Goal: Task Accomplishment & Management: Manage account settings

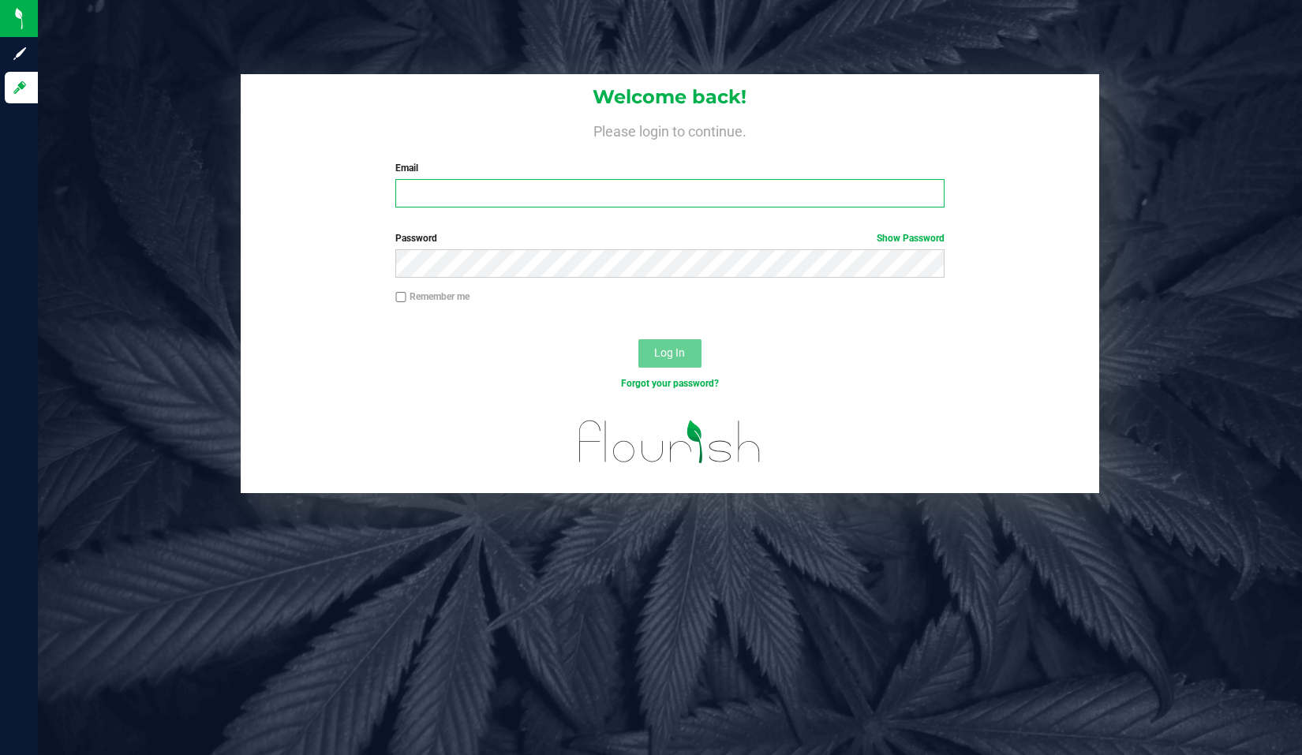
click at [425, 196] on input "Email" at bounding box center [669, 193] width 548 height 28
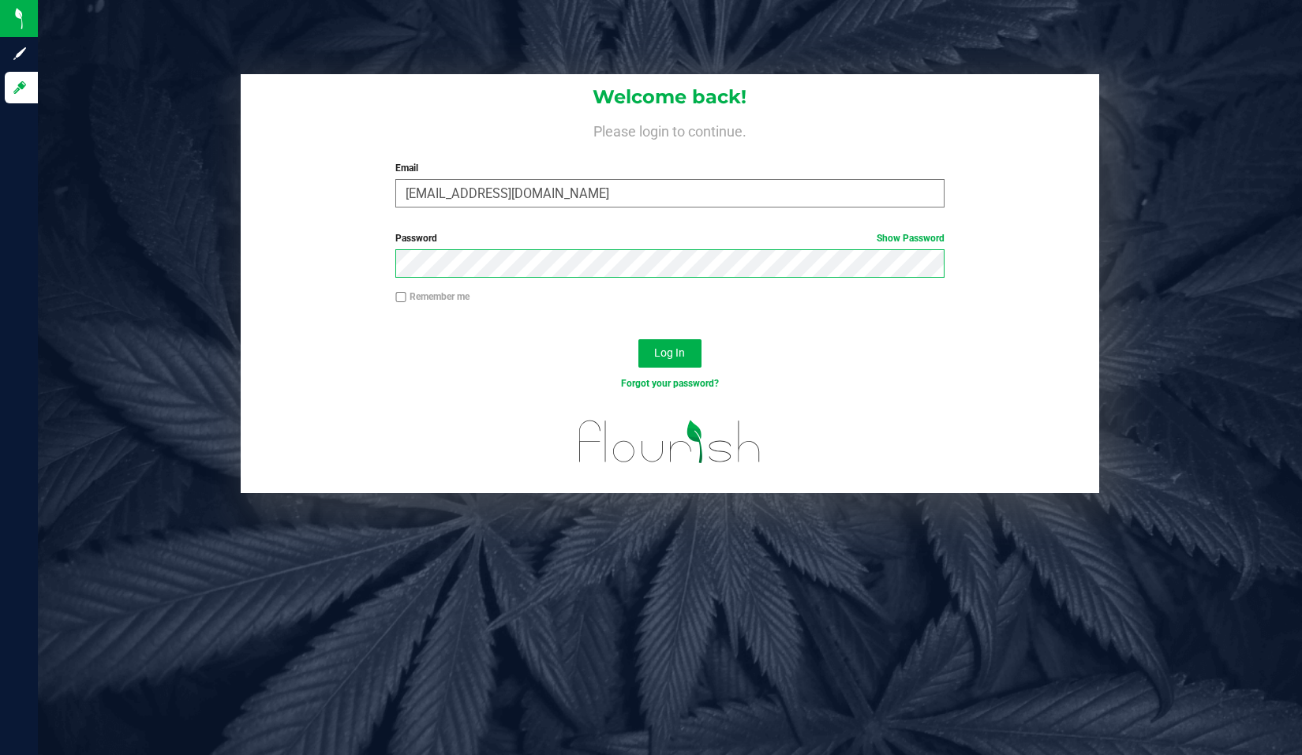
click at [638, 339] on button "Log In" at bounding box center [669, 353] width 63 height 28
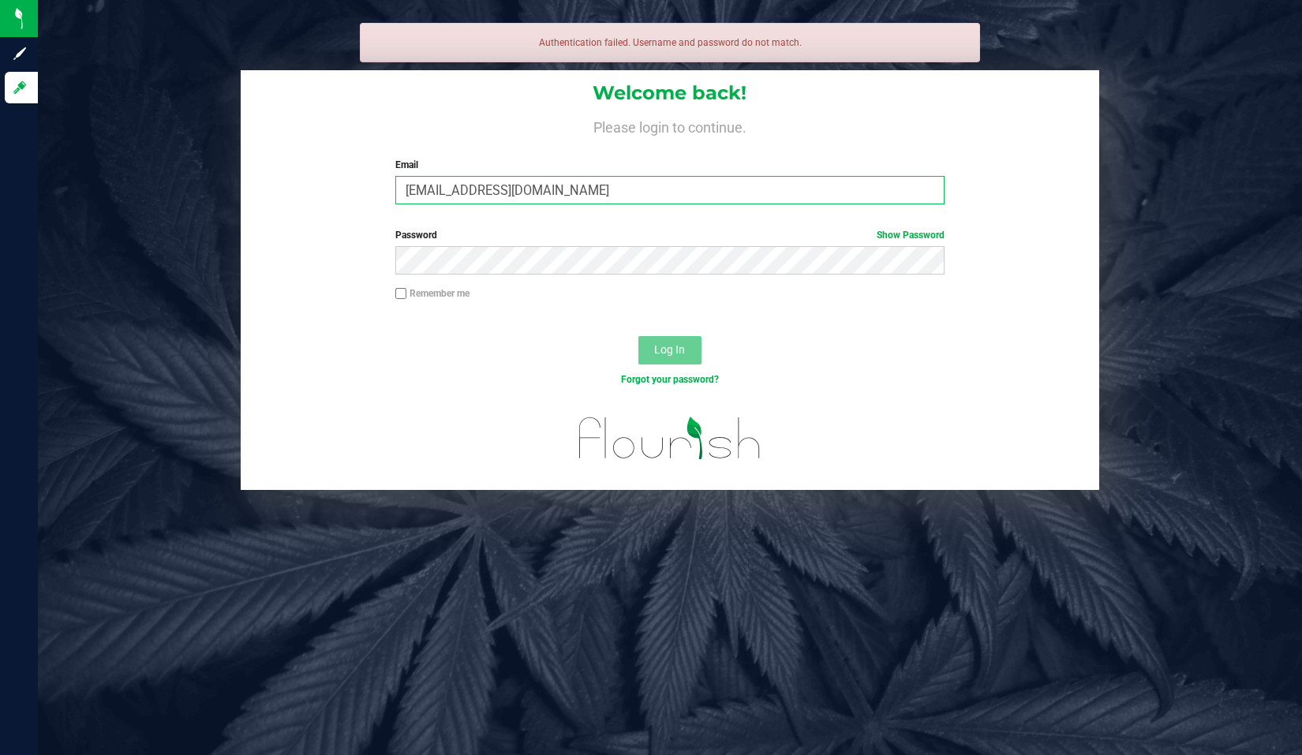
click at [491, 193] on input "[EMAIL_ADDRESS][DOMAIN_NAME]" at bounding box center [669, 190] width 548 height 28
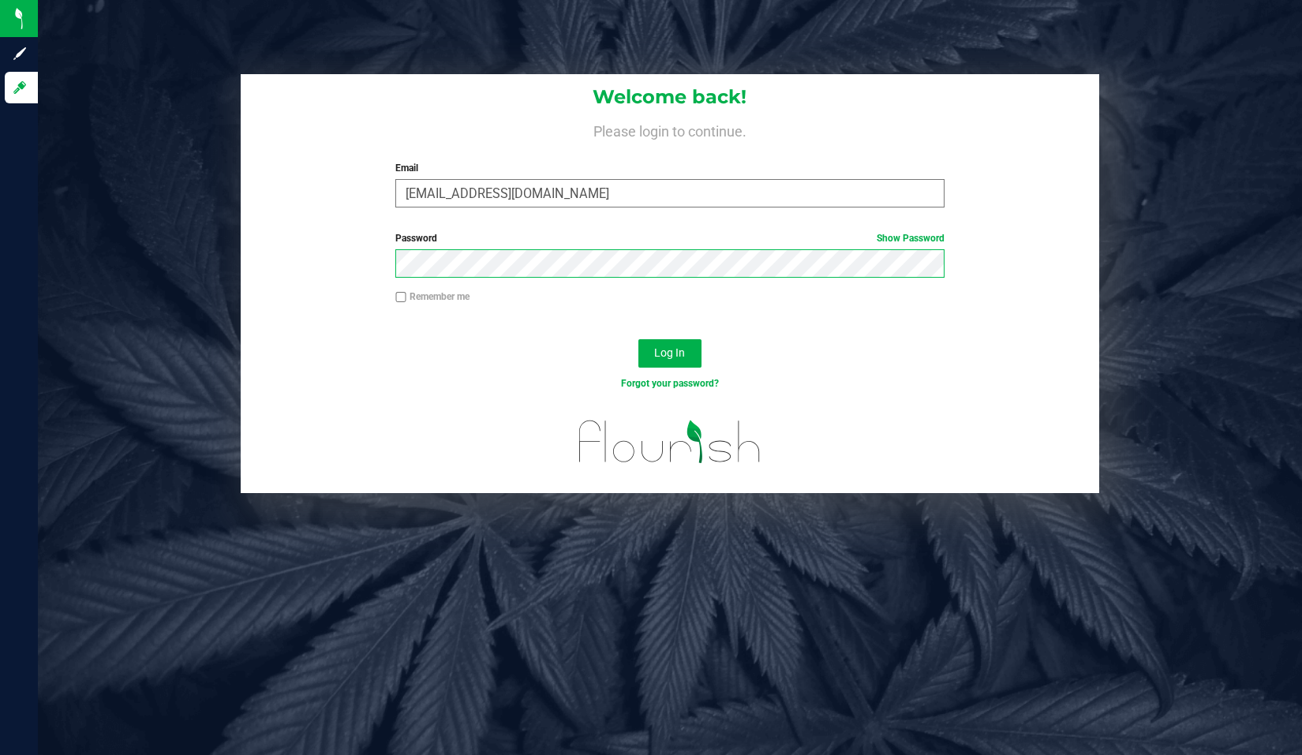
click at [638, 339] on button "Log In" at bounding box center [669, 353] width 63 height 28
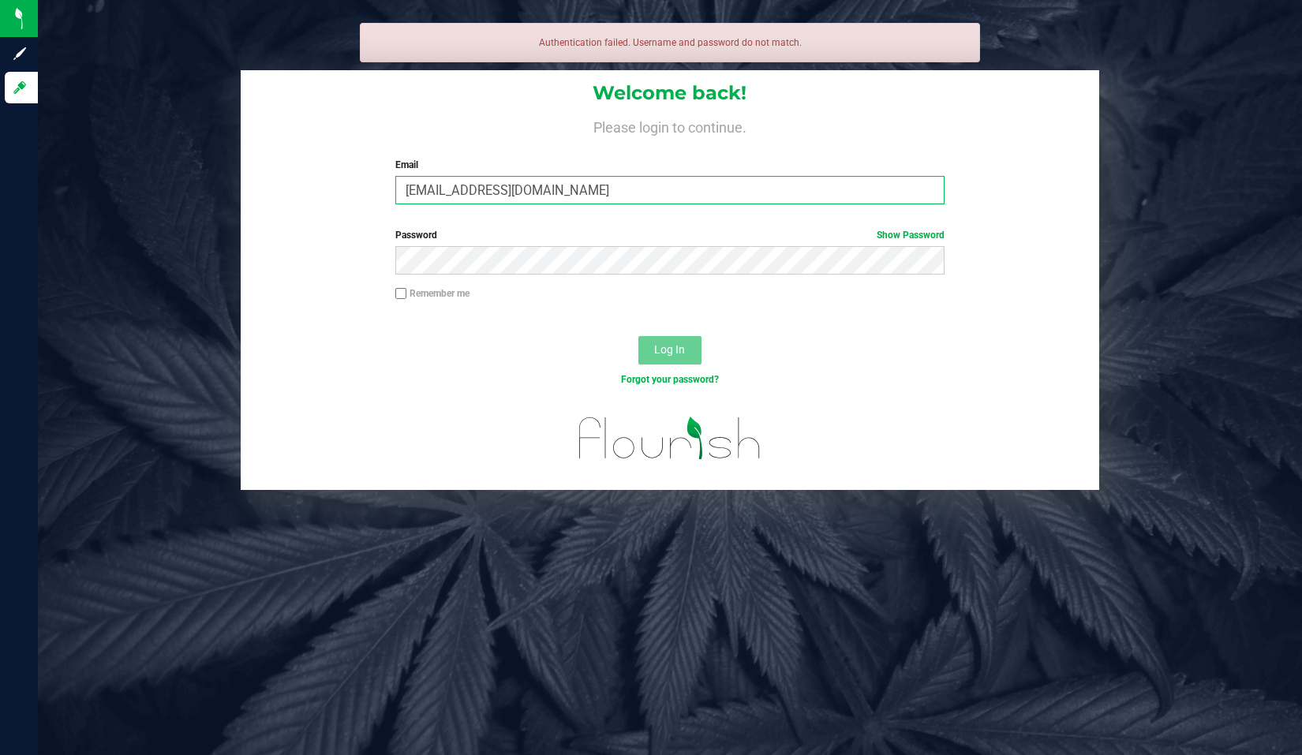
click at [507, 196] on input "[EMAIL_ADDRESS][DOMAIN_NAME]" at bounding box center [669, 190] width 548 height 28
click at [495, 196] on input "[EMAIL_ADDRESS][DOMAIN_NAME]" at bounding box center [669, 190] width 548 height 28
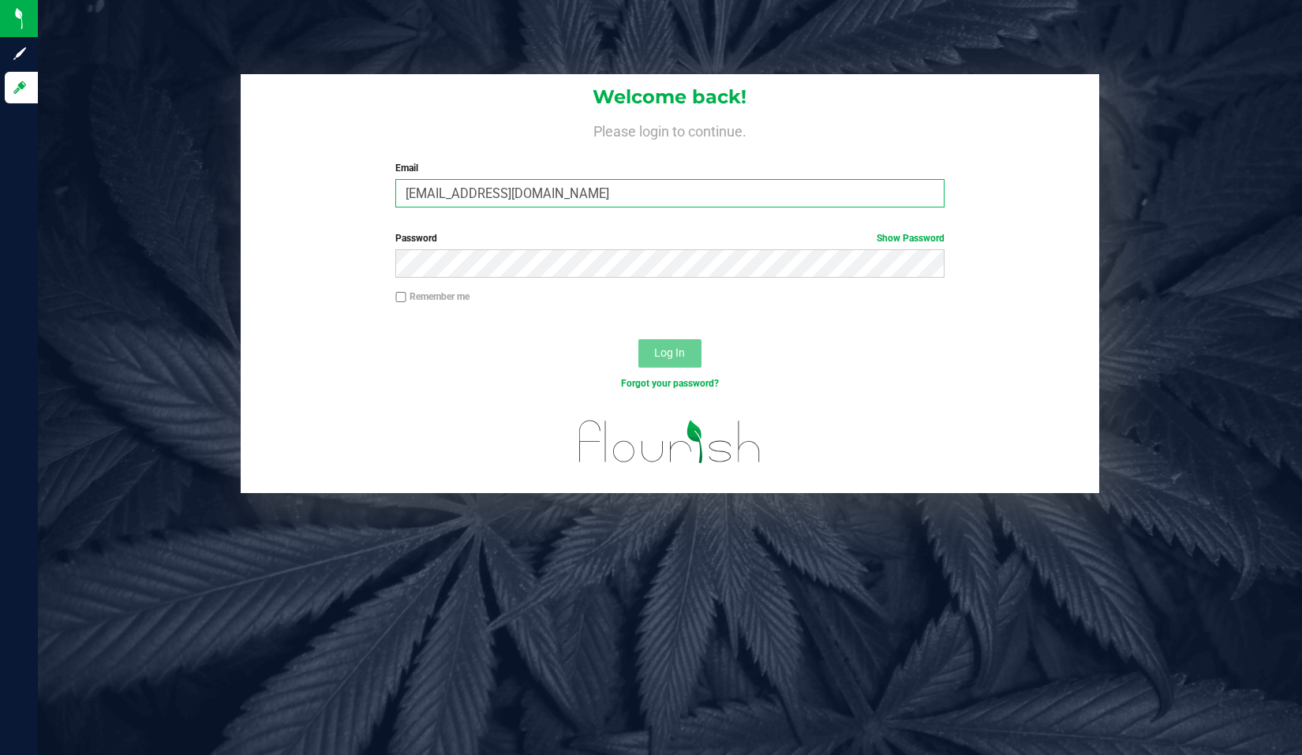
click at [482, 198] on input "[EMAIL_ADDRESS][DOMAIN_NAME]" at bounding box center [669, 193] width 548 height 28
click at [498, 192] on input "[EMAIL_ADDRESS][DOMAIN_NAME]" at bounding box center [669, 193] width 548 height 28
click at [486, 198] on input "[EMAIL_ADDRESS][DOMAIN_NAME]" at bounding box center [669, 193] width 548 height 28
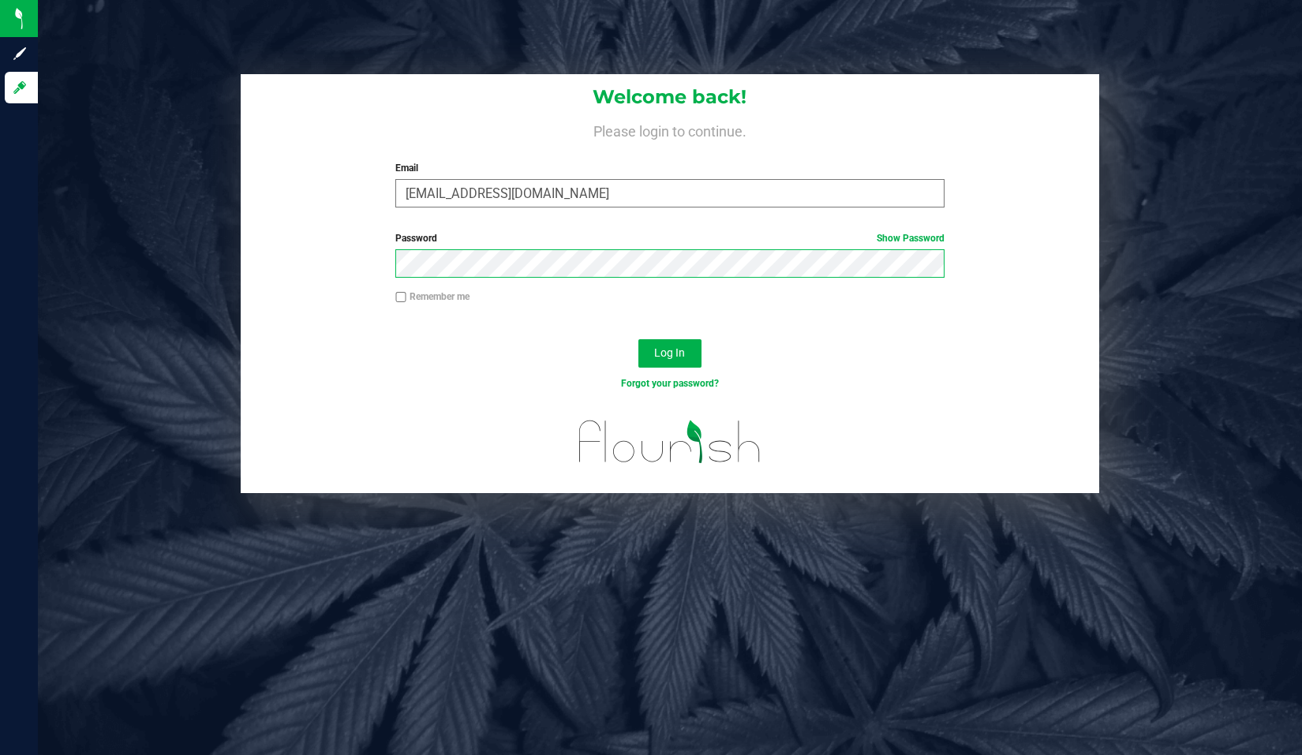
click at [638, 339] on button "Log In" at bounding box center [669, 353] width 63 height 28
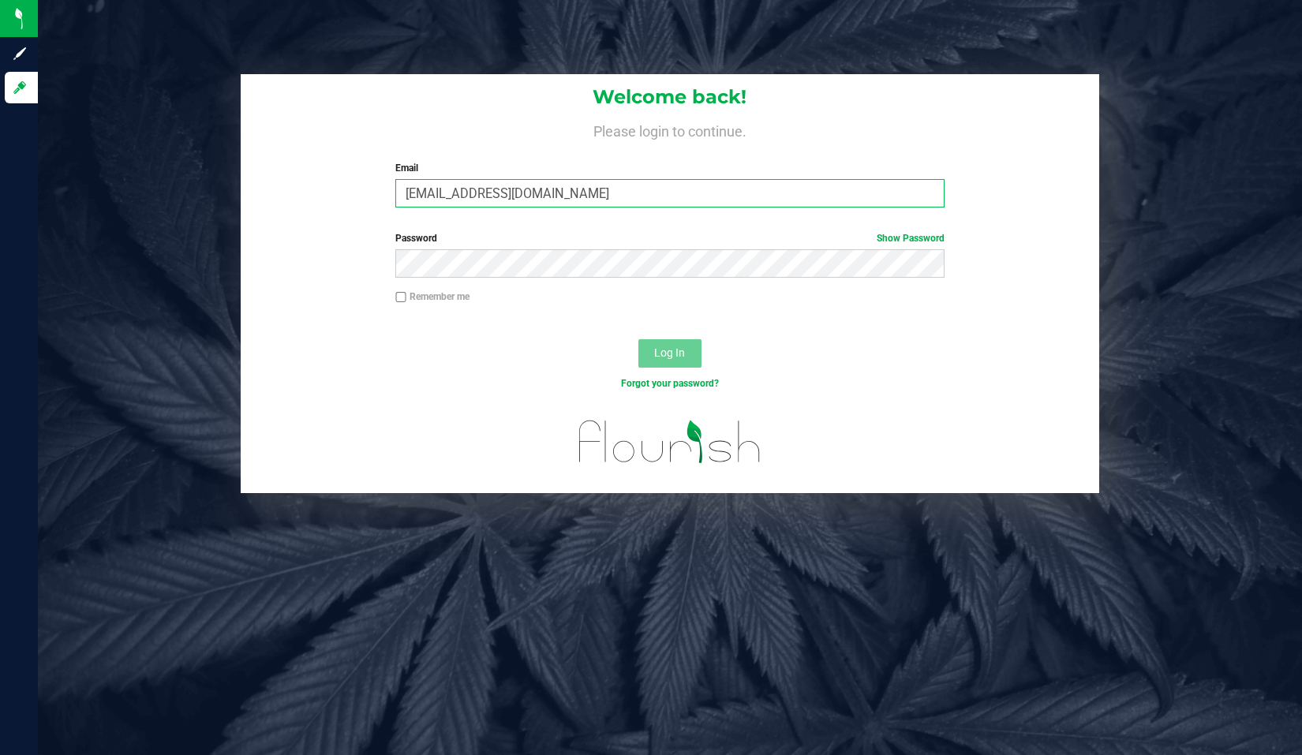
click at [493, 196] on input "[EMAIL_ADDRESS][DOMAIN_NAME]" at bounding box center [669, 193] width 548 height 28
type input "[EMAIL_ADDRESS][DOMAIN_NAME]"
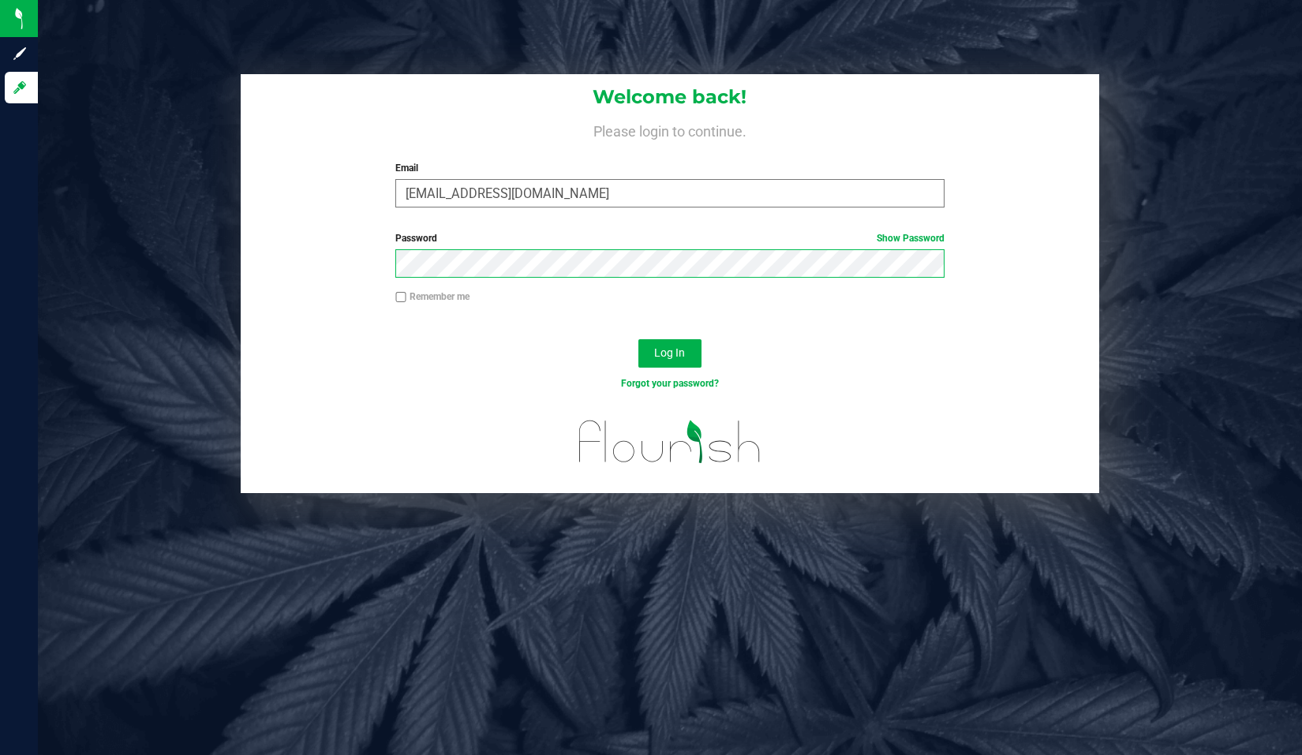
click at [638, 339] on button "Log In" at bounding box center [669, 353] width 63 height 28
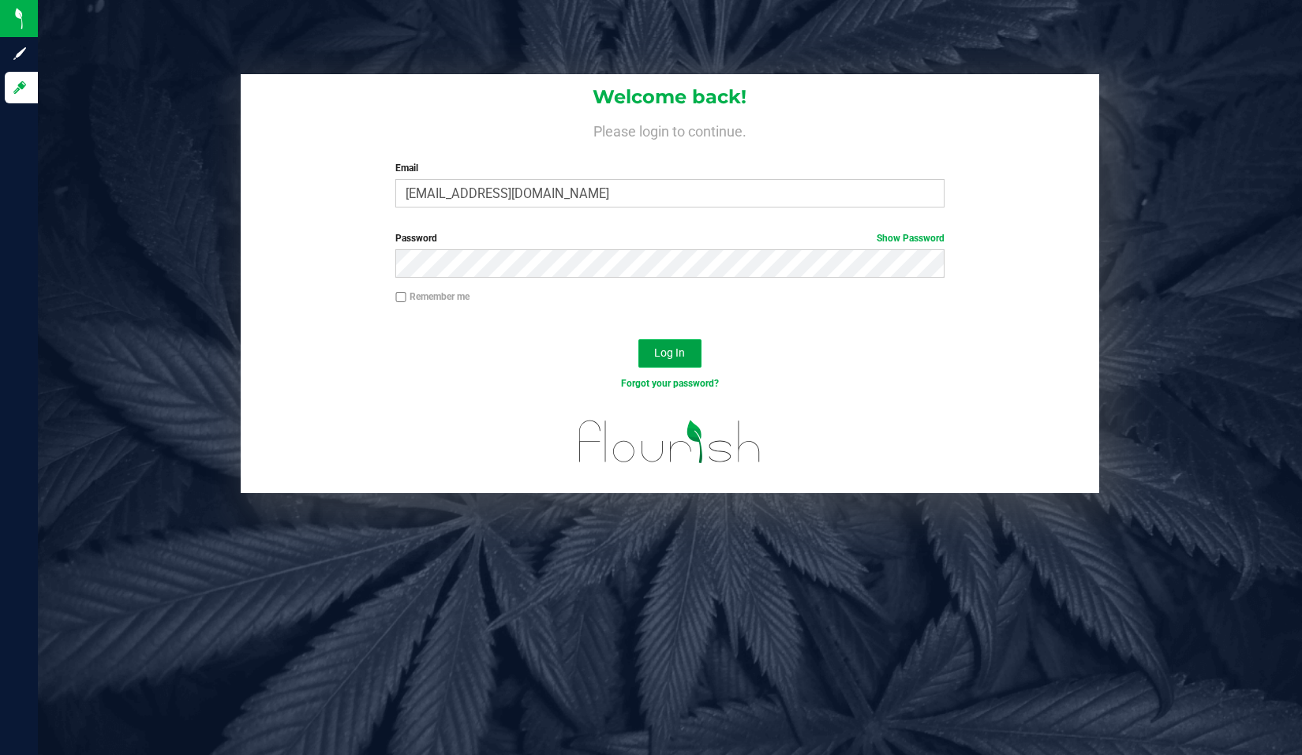
click at [683, 347] on span "Log In" at bounding box center [669, 352] width 31 height 13
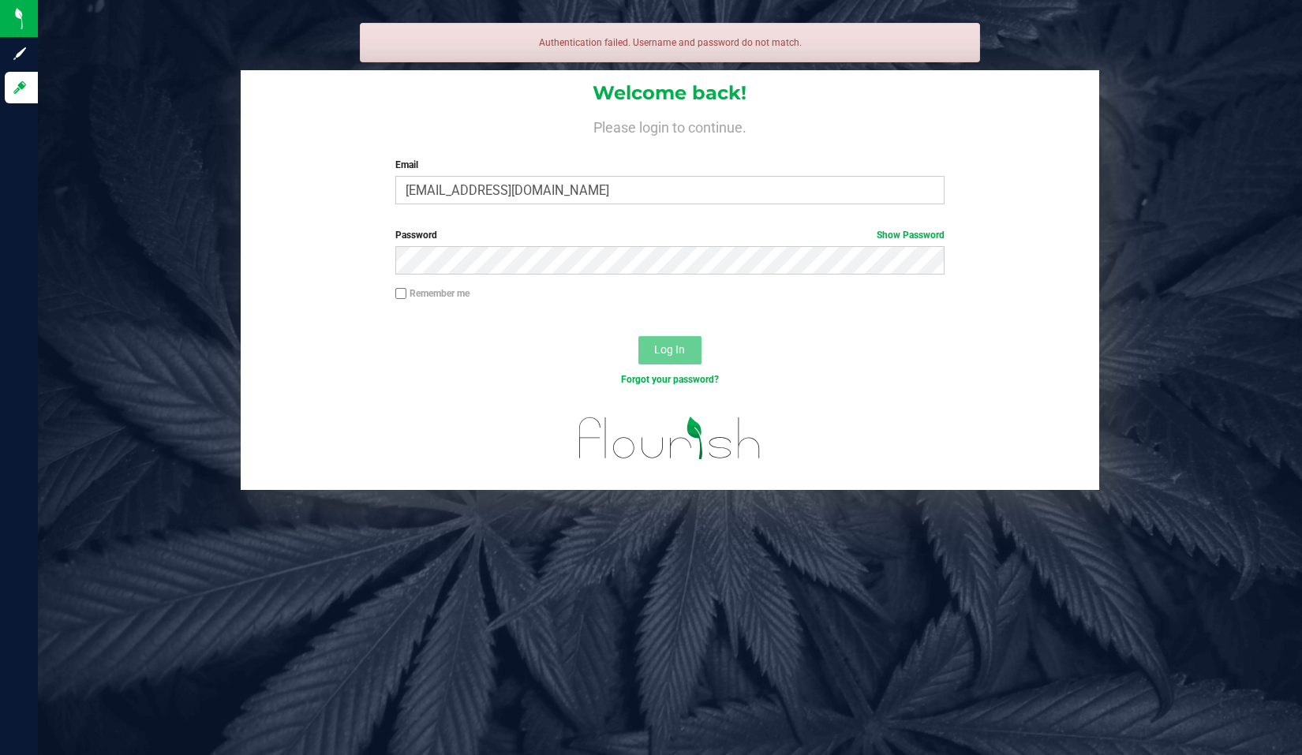
click at [1251, 181] on div "Welcome back! Please login to continue. Email [EMAIL_ADDRESS][DOMAIN_NAME] Requ…" at bounding box center [669, 280] width 1287 height 420
